Goal: Transaction & Acquisition: Download file/media

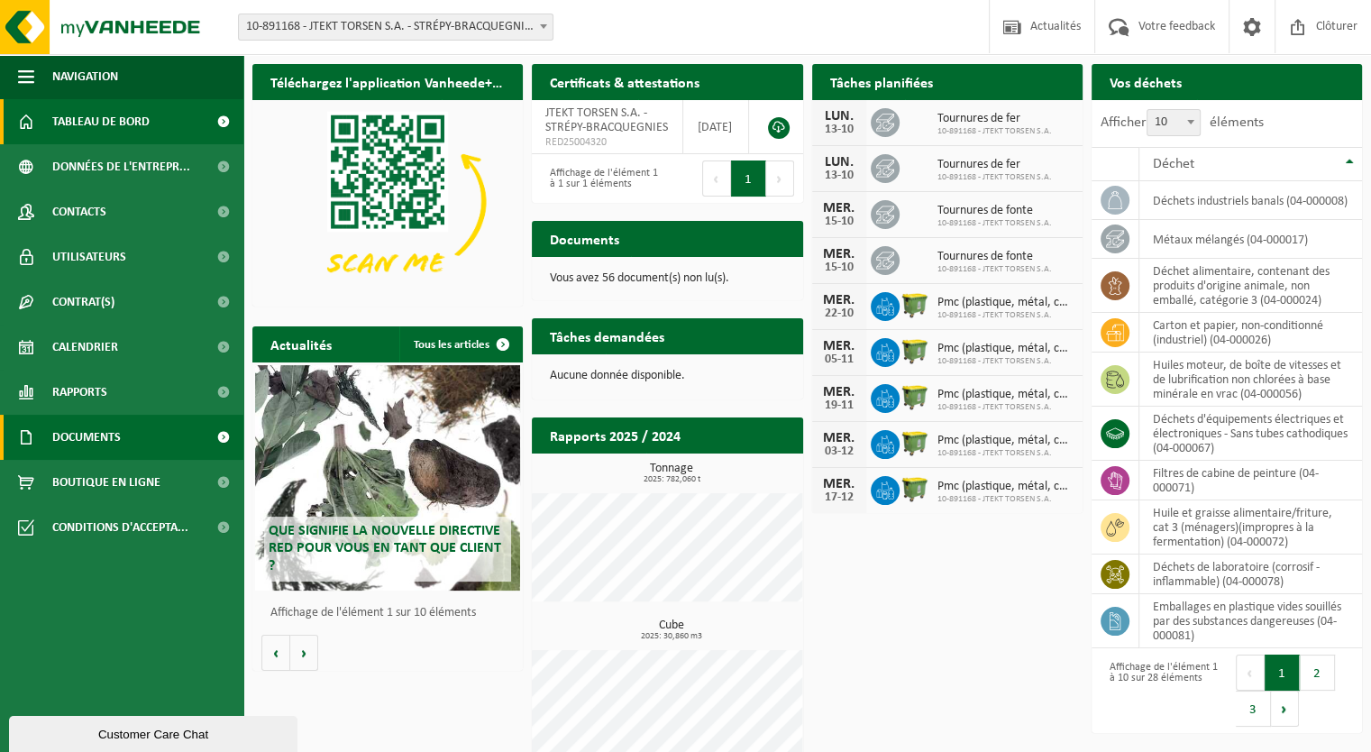
click at [108, 441] on span "Documents" at bounding box center [86, 437] width 68 height 45
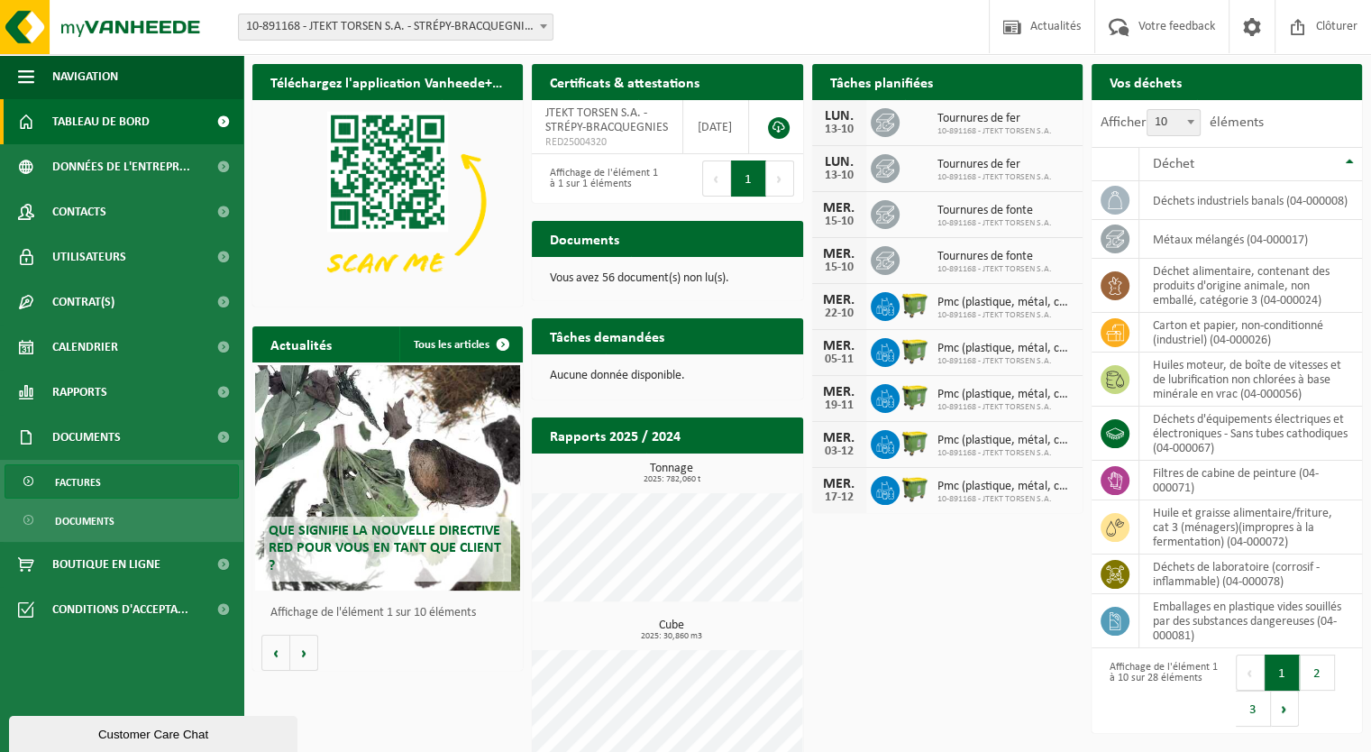
click at [100, 485] on link "Factures" at bounding box center [122, 481] width 234 height 34
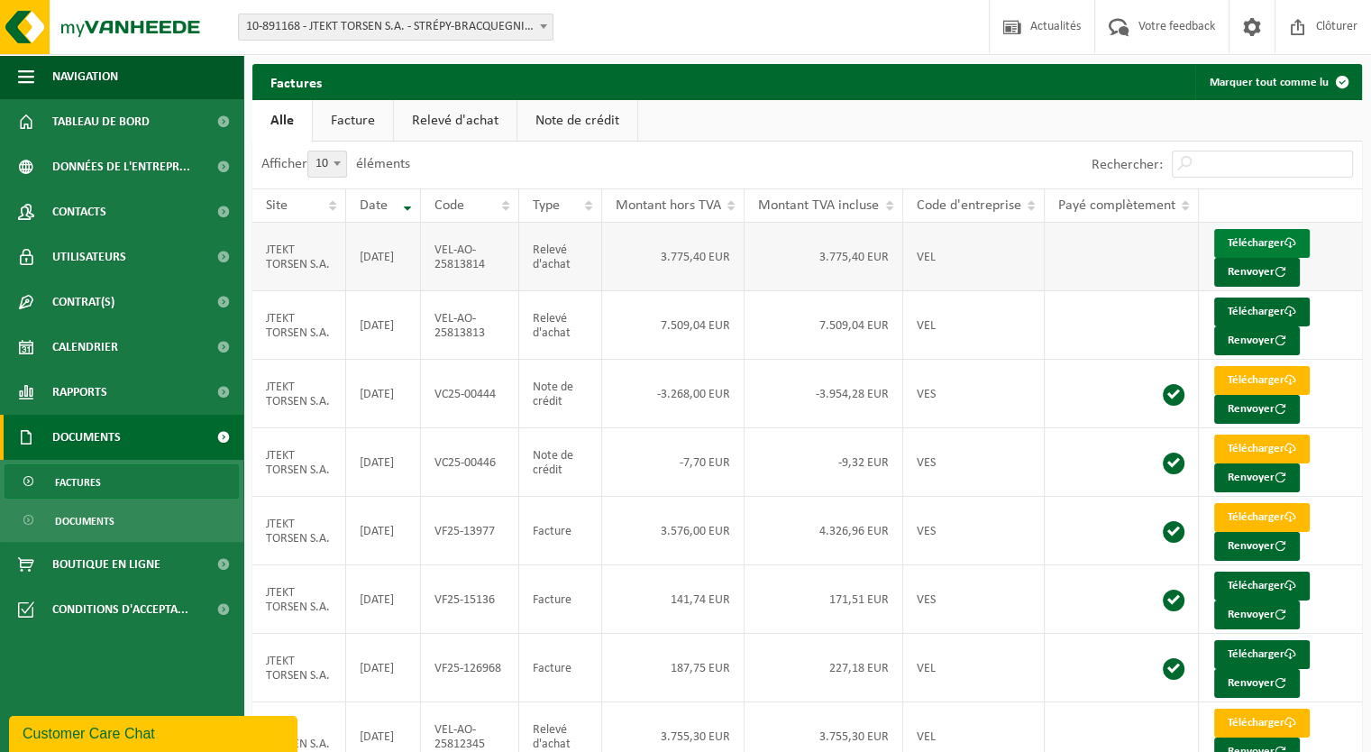
click at [1254, 239] on link "Télécharger" at bounding box center [1262, 243] width 96 height 29
click at [1272, 314] on link "Télécharger" at bounding box center [1262, 311] width 96 height 29
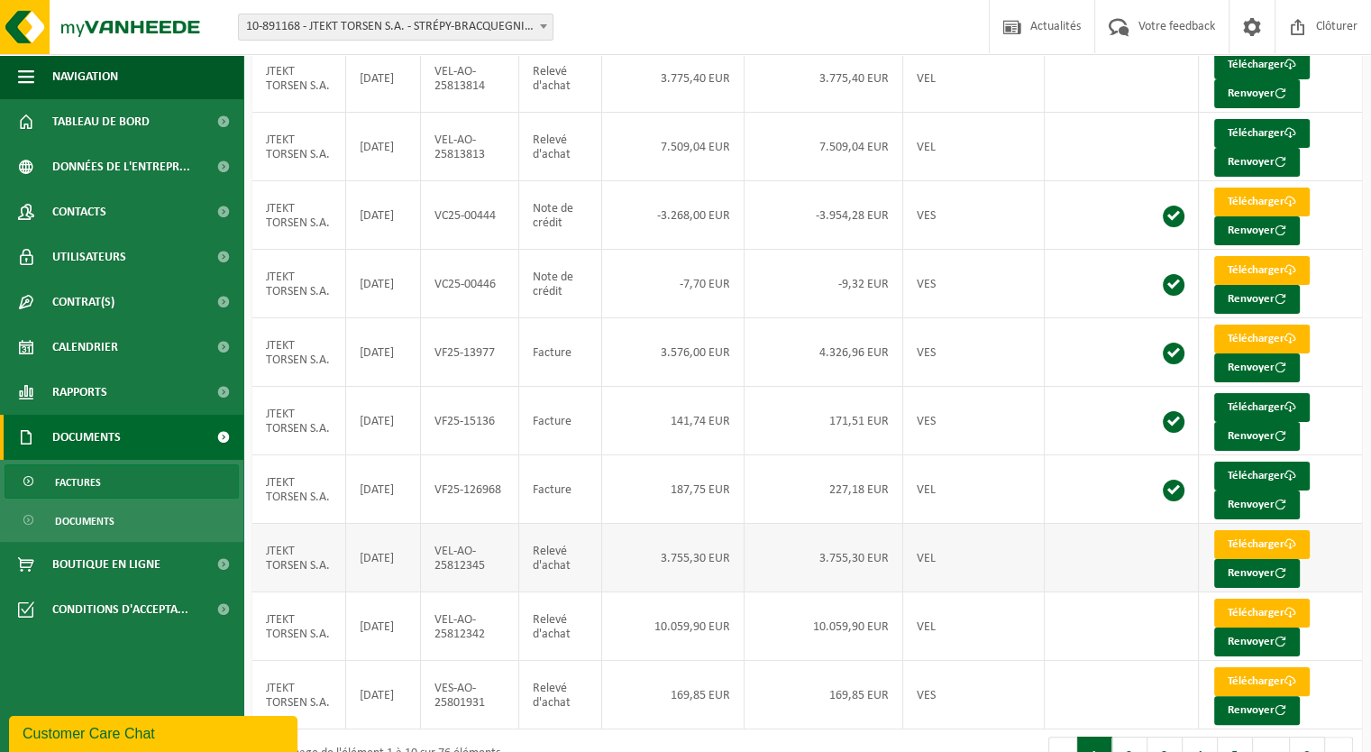
scroll to position [180, 0]
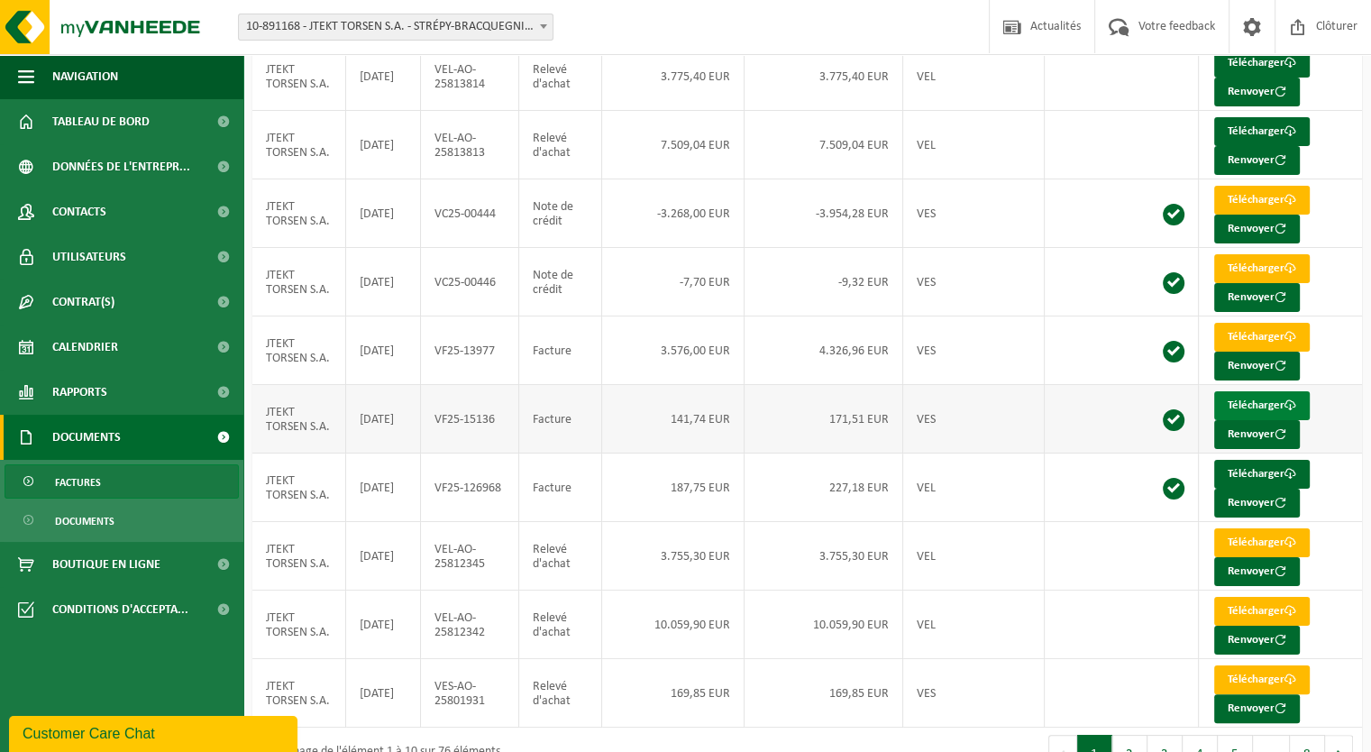
click at [1256, 396] on link "Télécharger" at bounding box center [1262, 405] width 96 height 29
click at [1266, 466] on link "Télécharger" at bounding box center [1262, 474] width 96 height 29
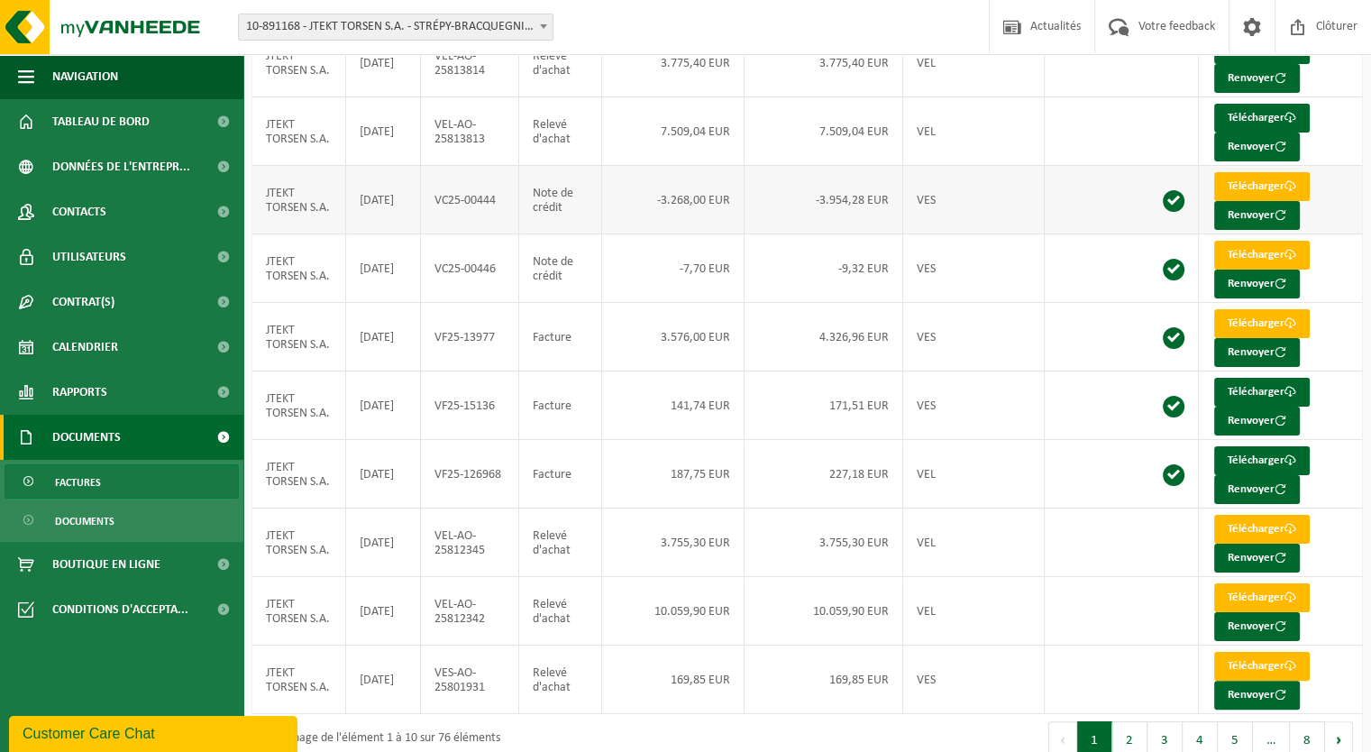
scroll to position [216, 0]
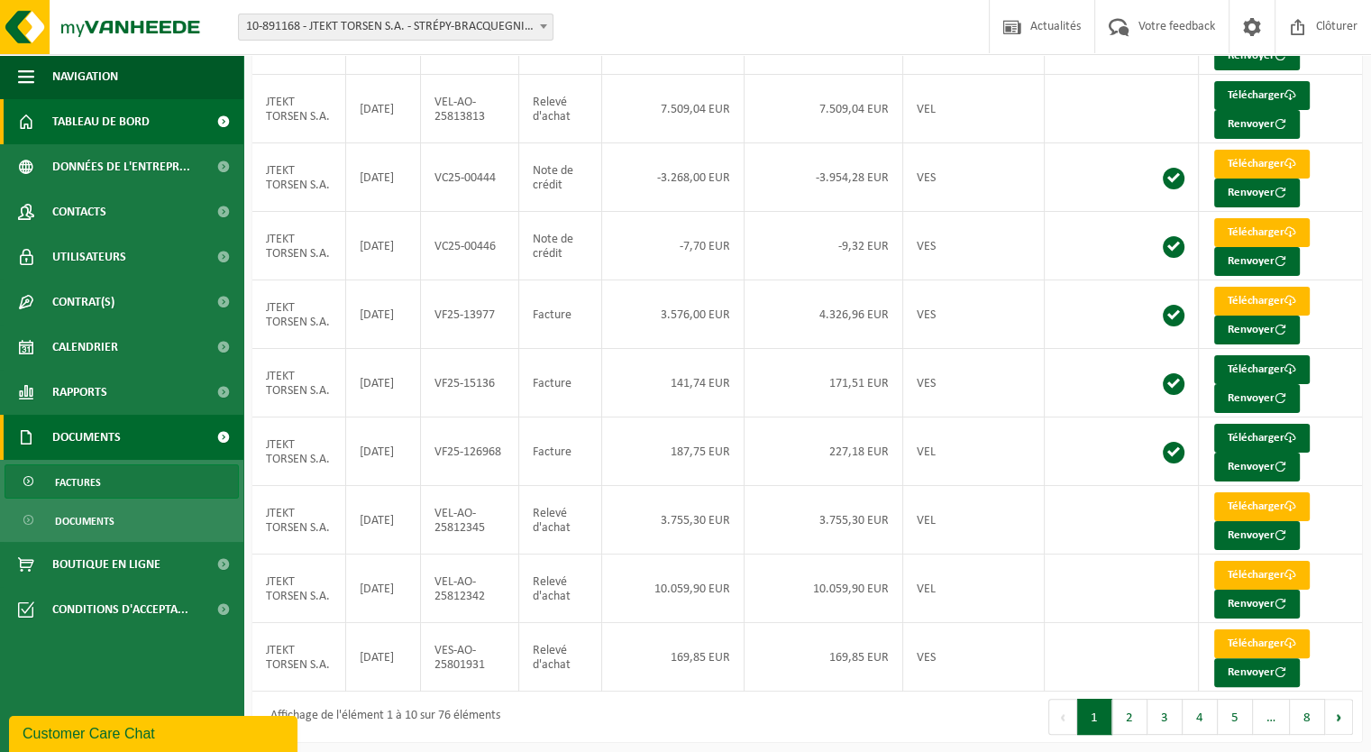
click at [103, 123] on span "Tableau de bord" at bounding box center [100, 121] width 97 height 45
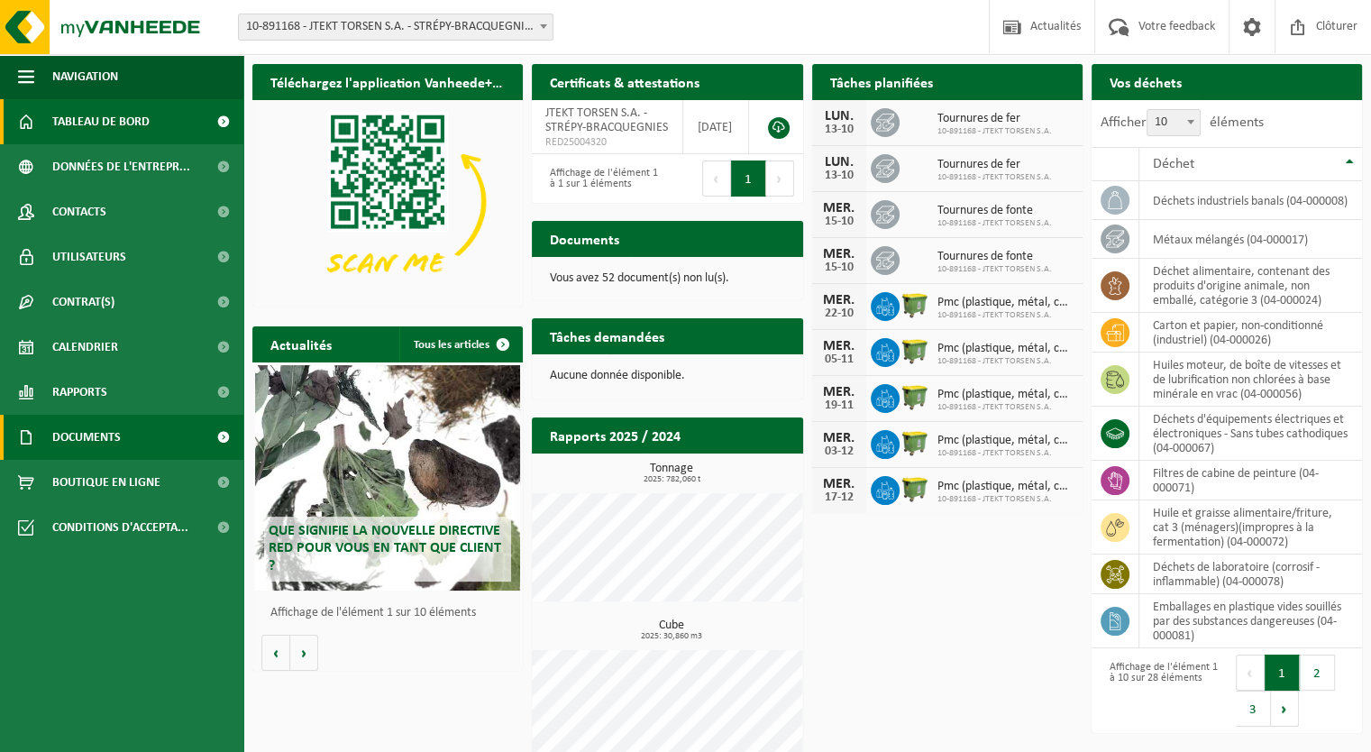
click at [83, 438] on span "Documents" at bounding box center [86, 437] width 68 height 45
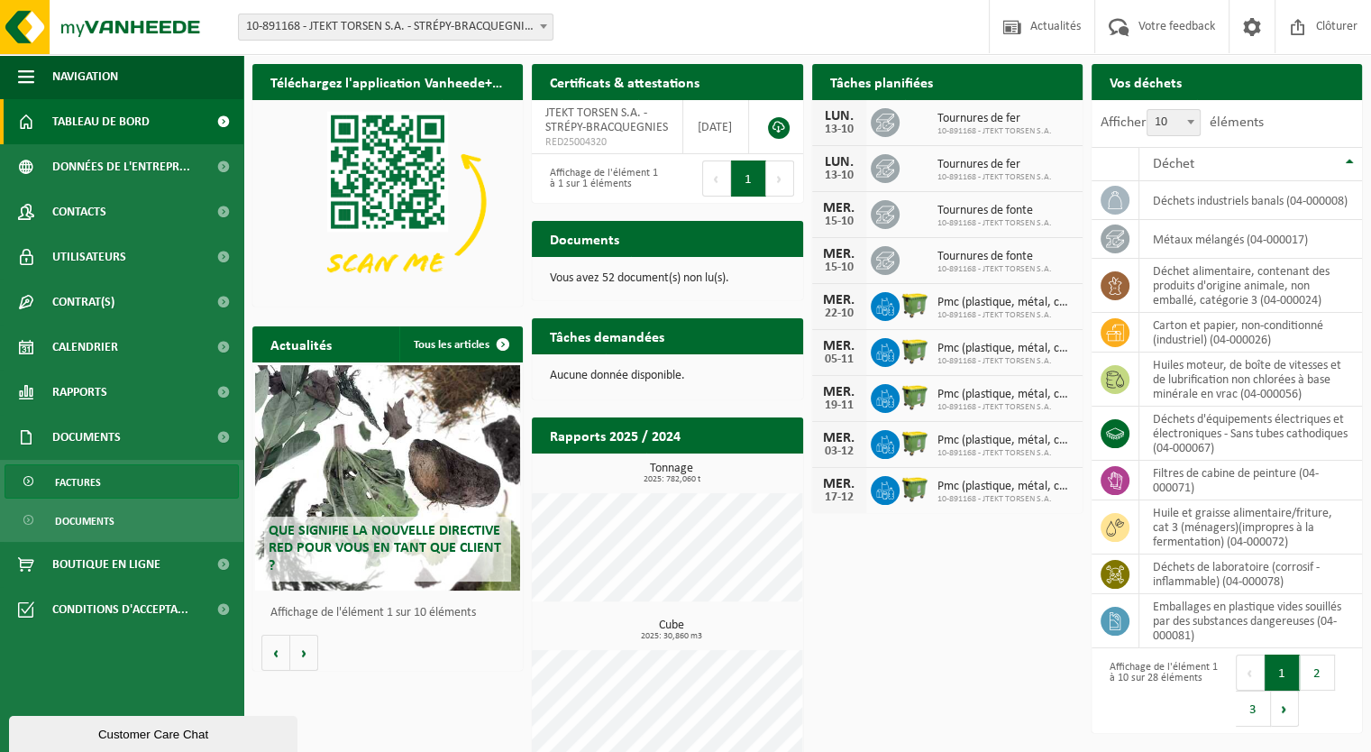
click at [86, 484] on span "Factures" at bounding box center [78, 482] width 46 height 34
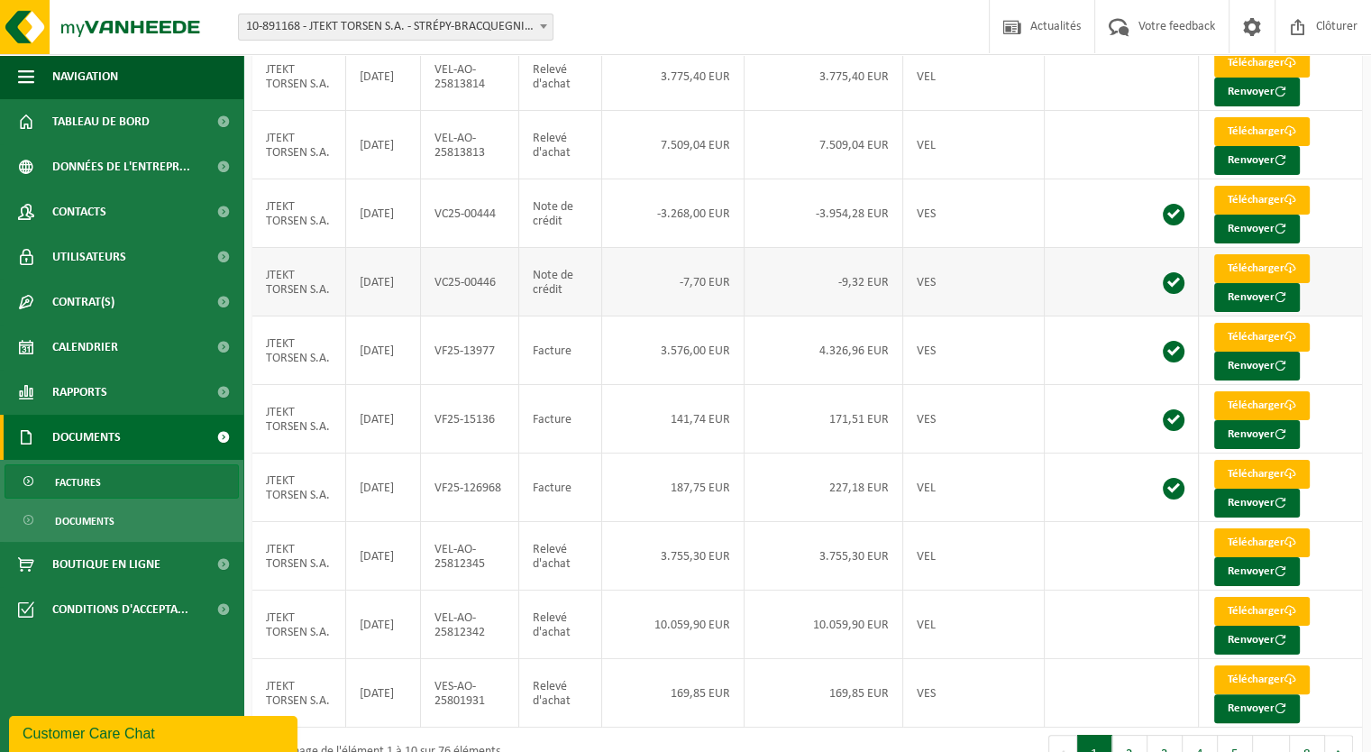
scroll to position [216, 0]
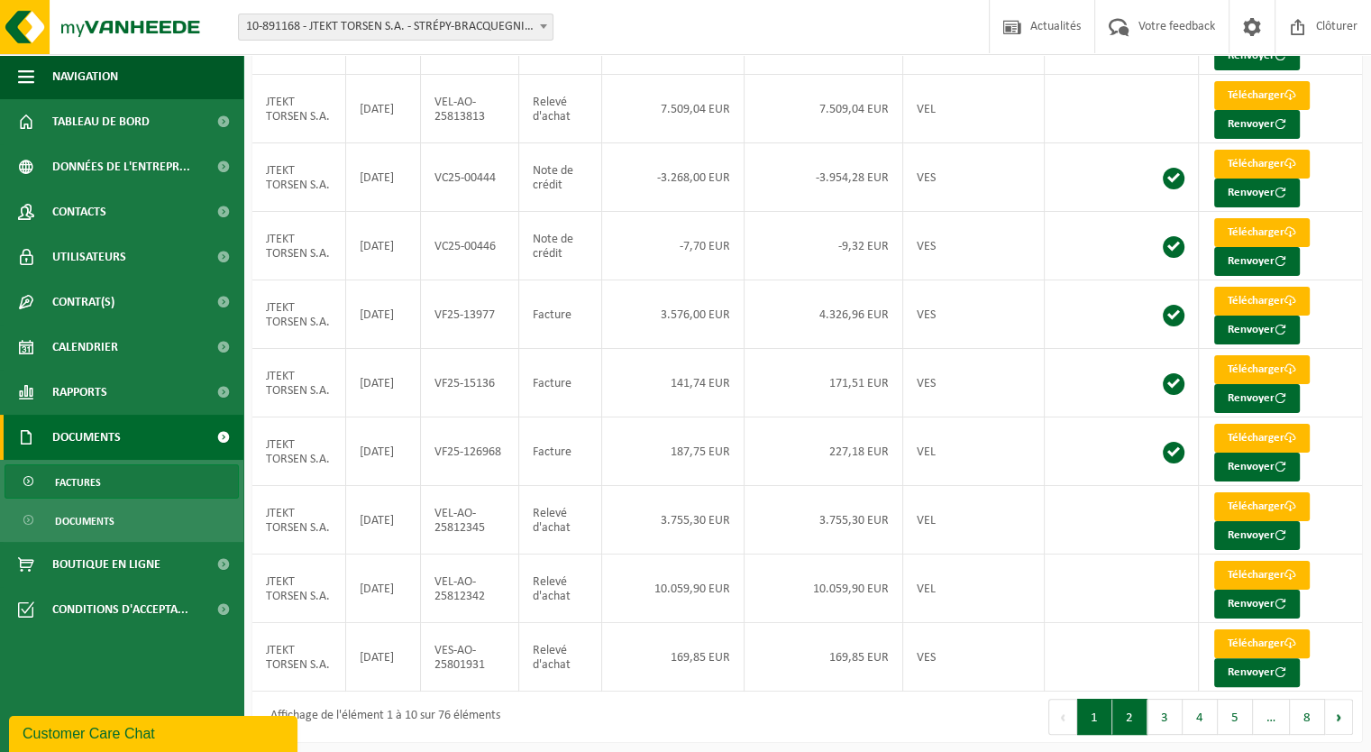
click at [1134, 707] on button "2" at bounding box center [1129, 716] width 35 height 36
click at [1166, 719] on button "3" at bounding box center [1164, 716] width 35 height 36
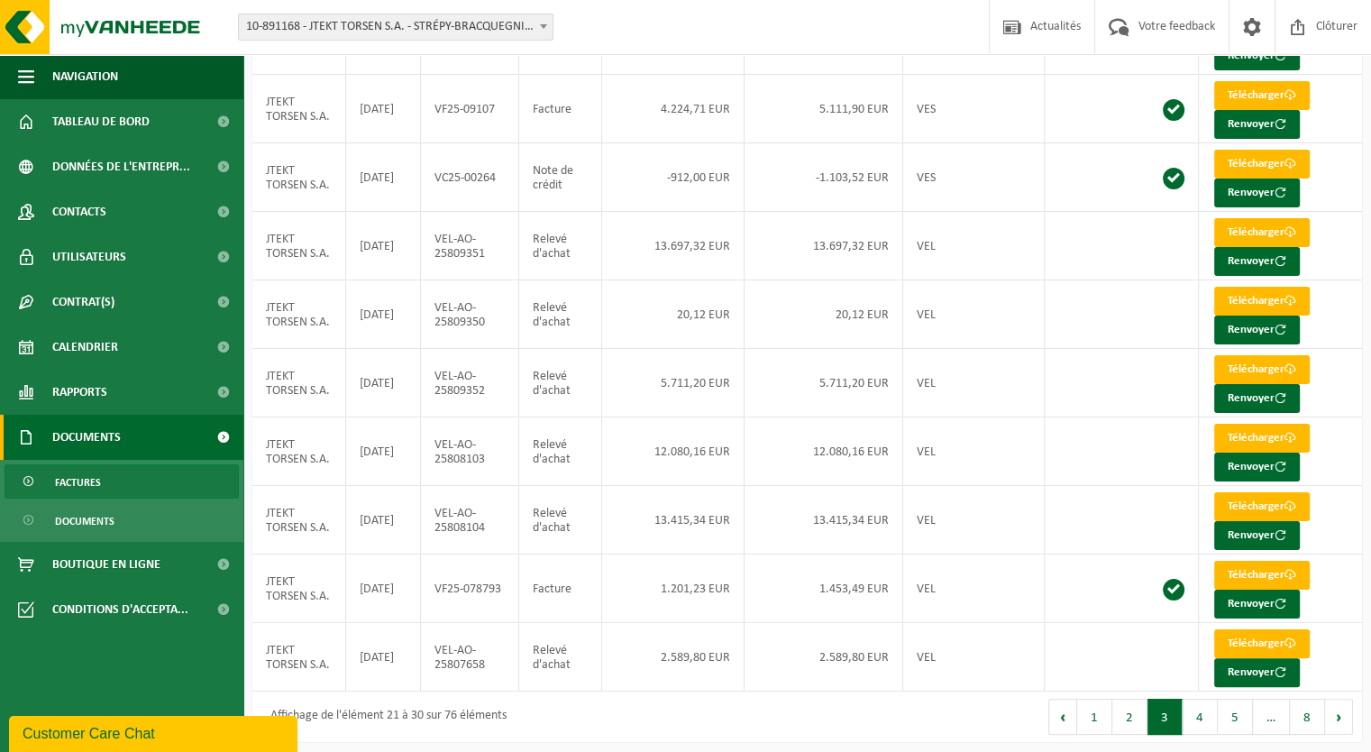
click at [1198, 711] on button "4" at bounding box center [1199, 716] width 35 height 36
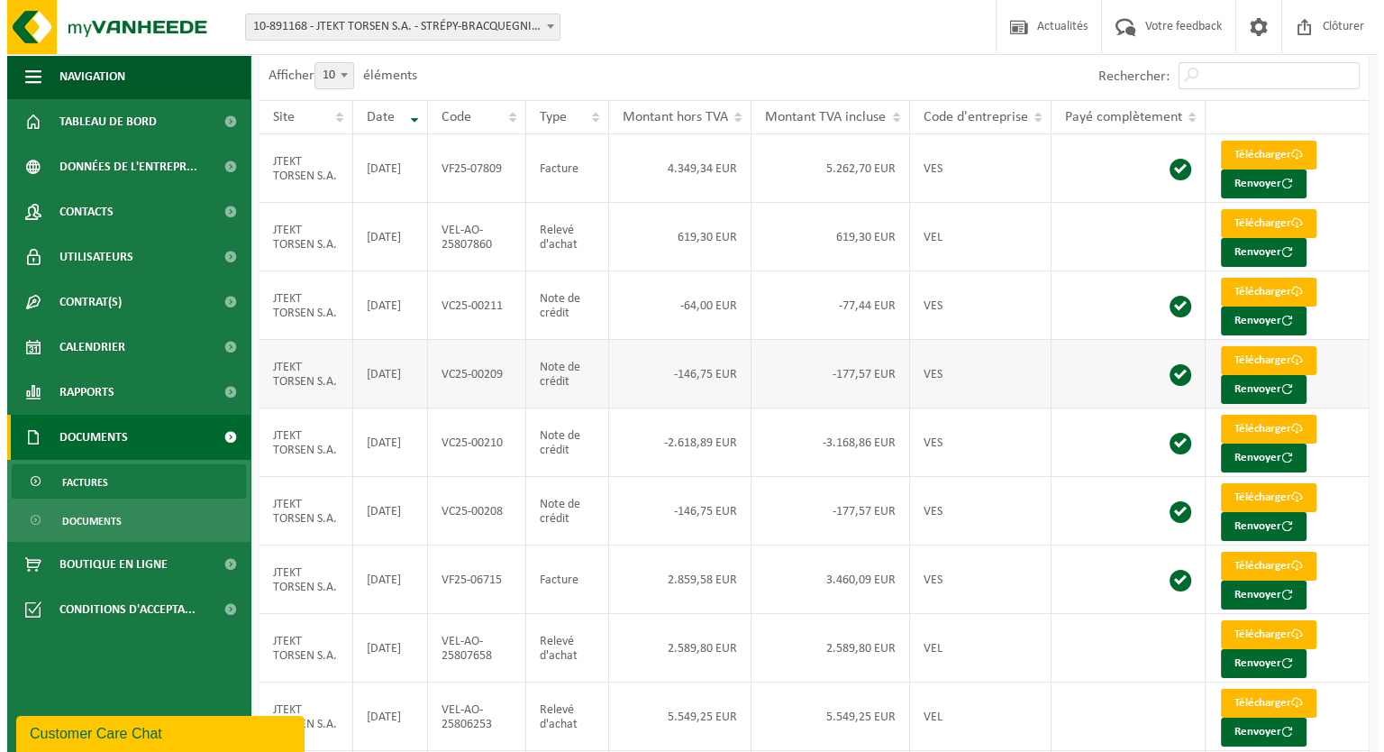
scroll to position [0, 0]
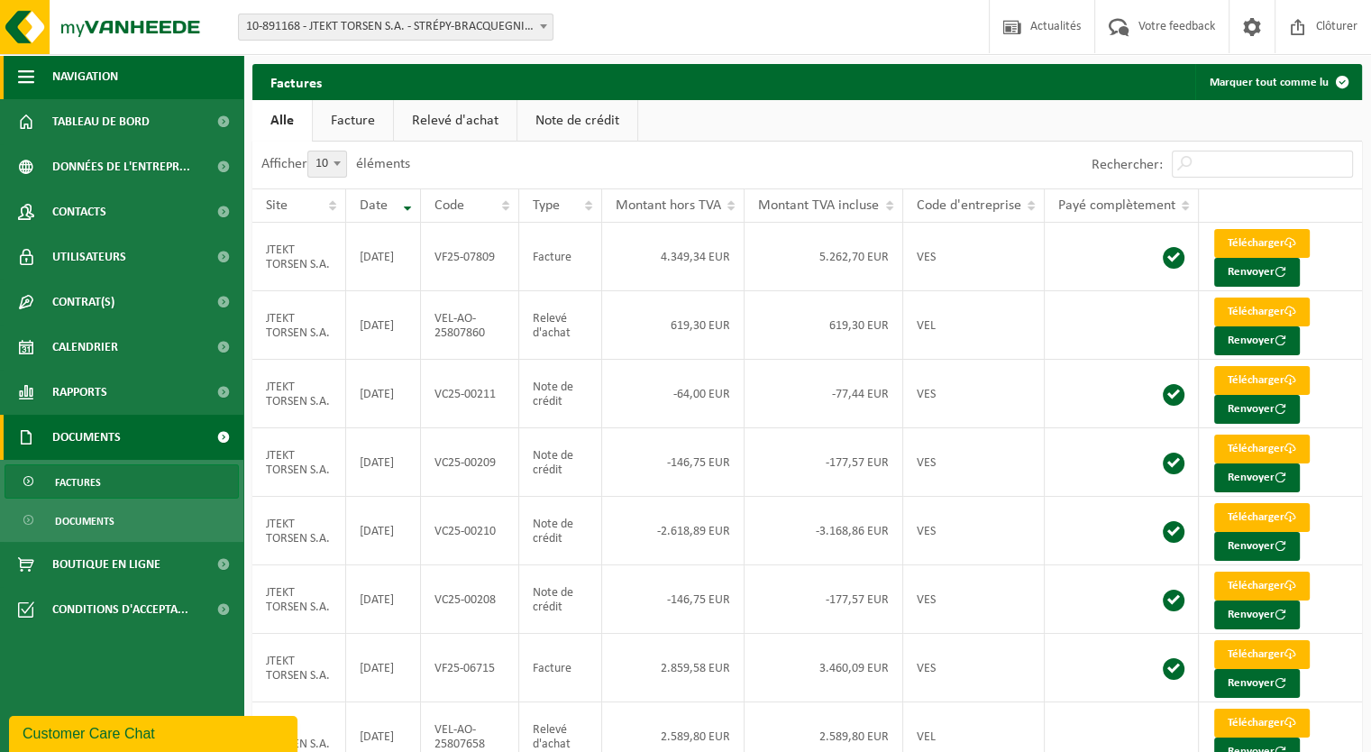
click at [86, 82] on span "Navigation" at bounding box center [85, 76] width 66 height 45
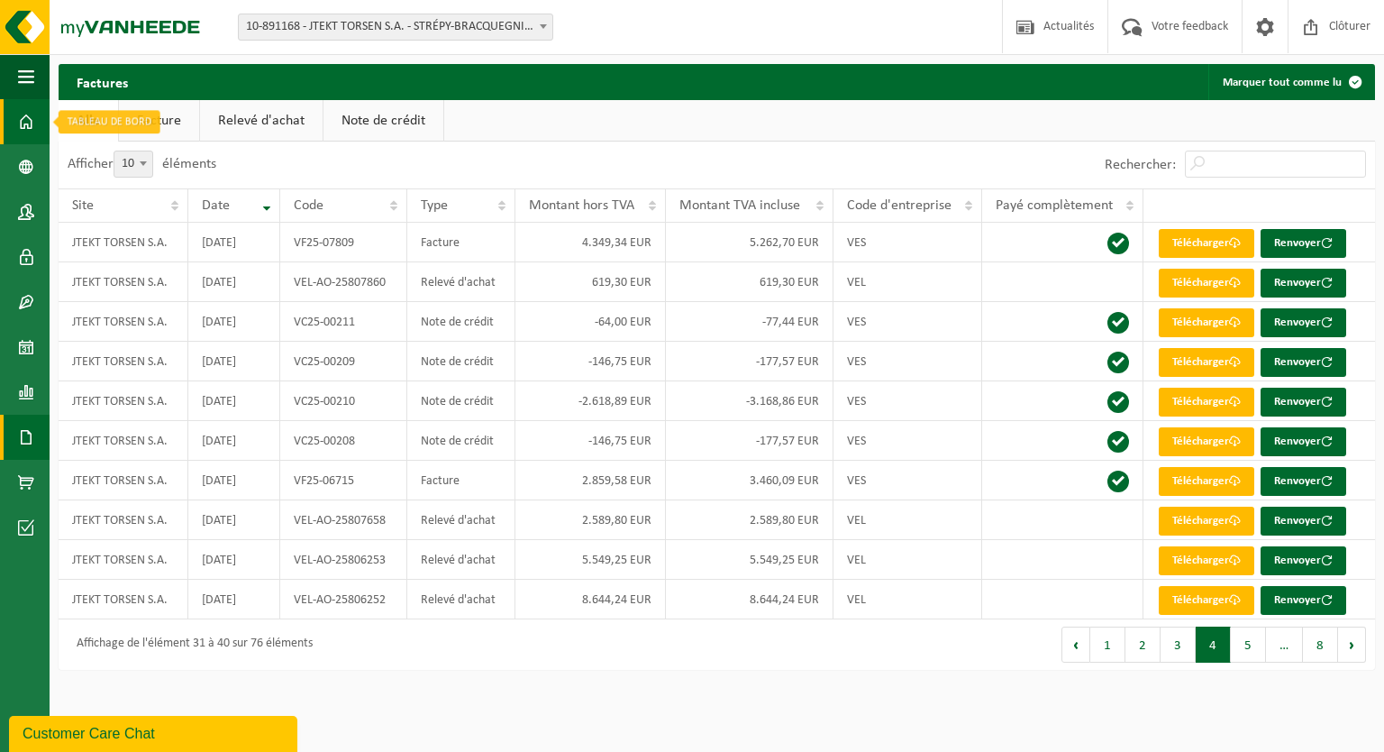
click at [20, 116] on span at bounding box center [26, 121] width 16 height 45
